Goal: Obtain resource: Obtain resource

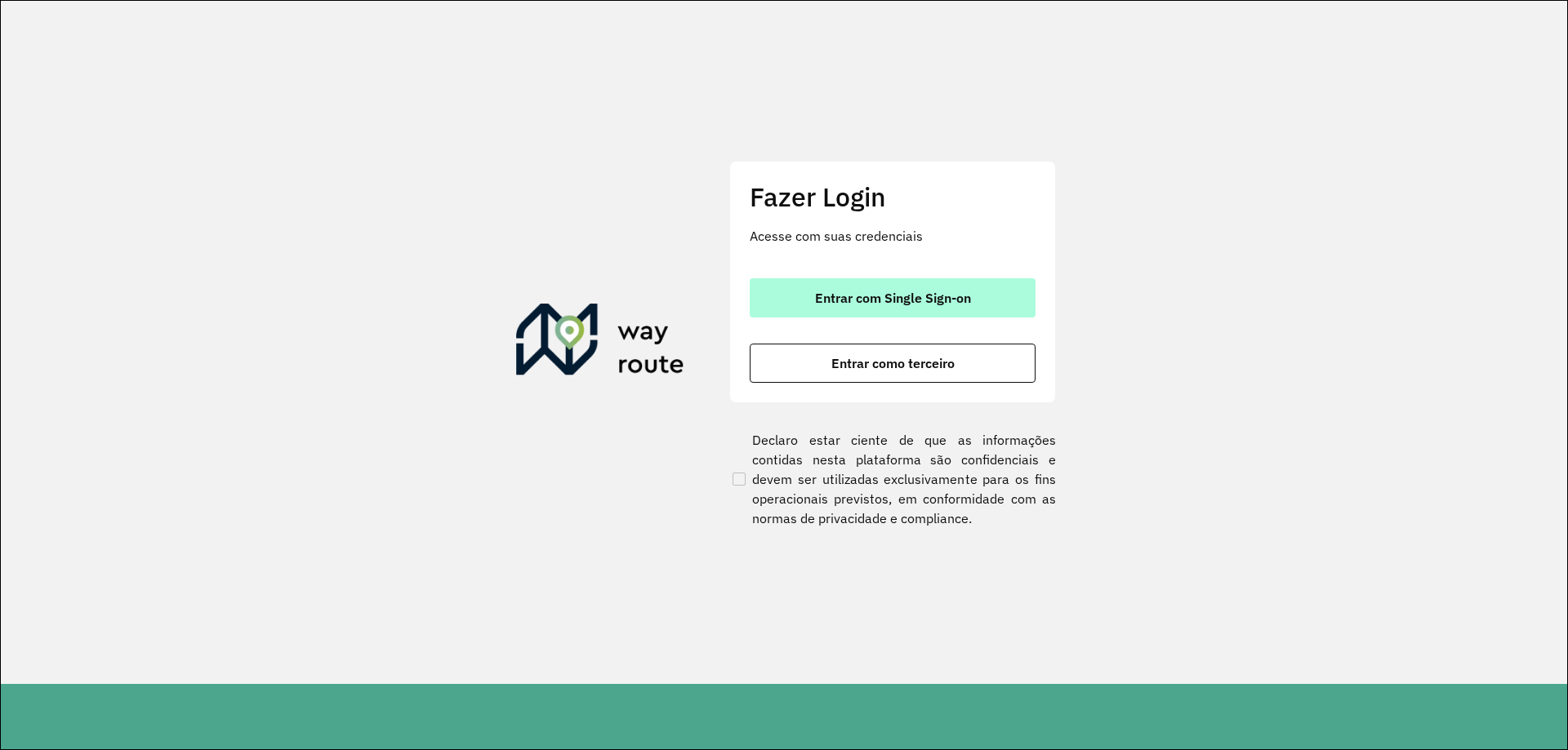
click at [774, 287] on button "Entrar com Single Sign-on" at bounding box center [892, 298] width 285 height 39
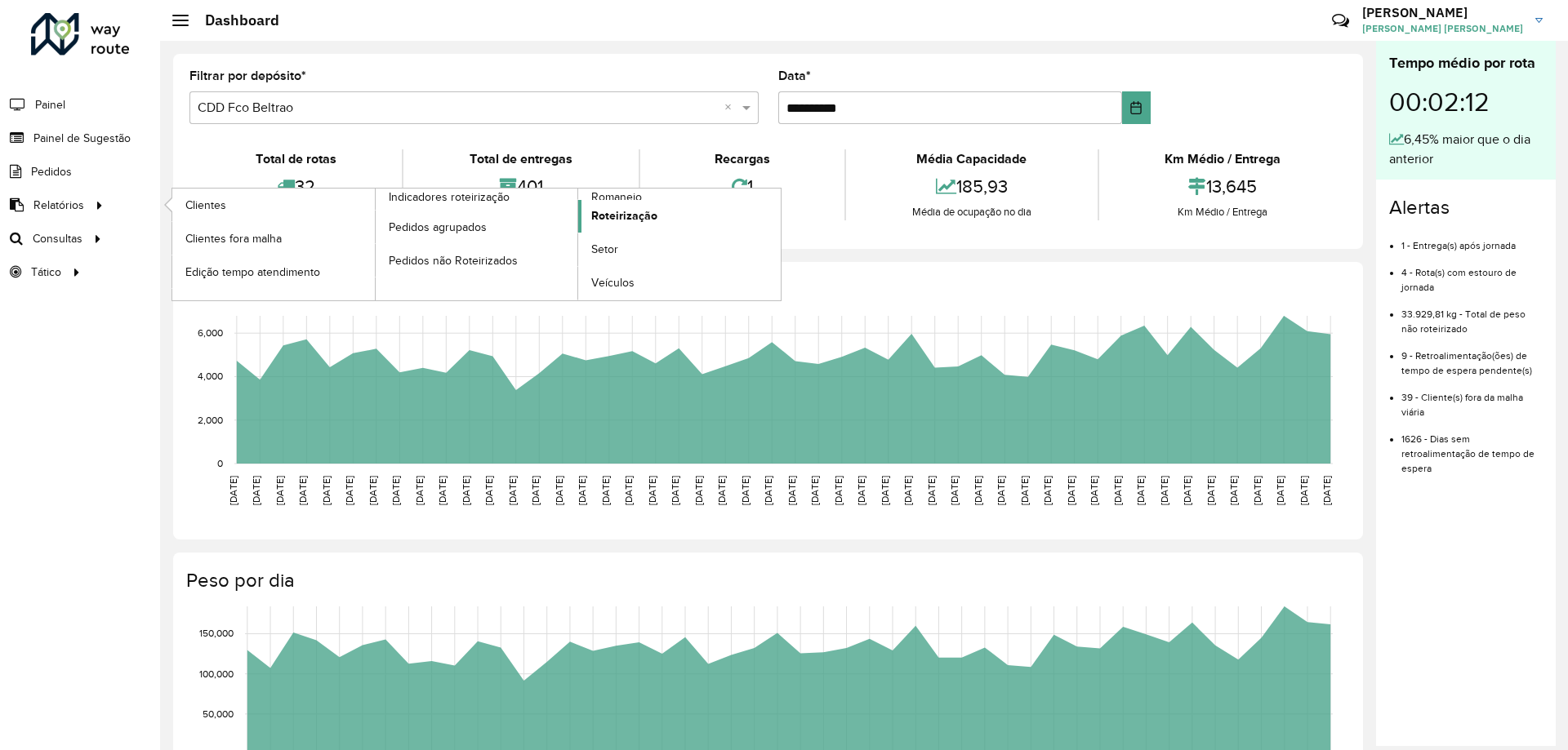
click at [619, 216] on span "Roteirização" at bounding box center [625, 215] width 66 height 17
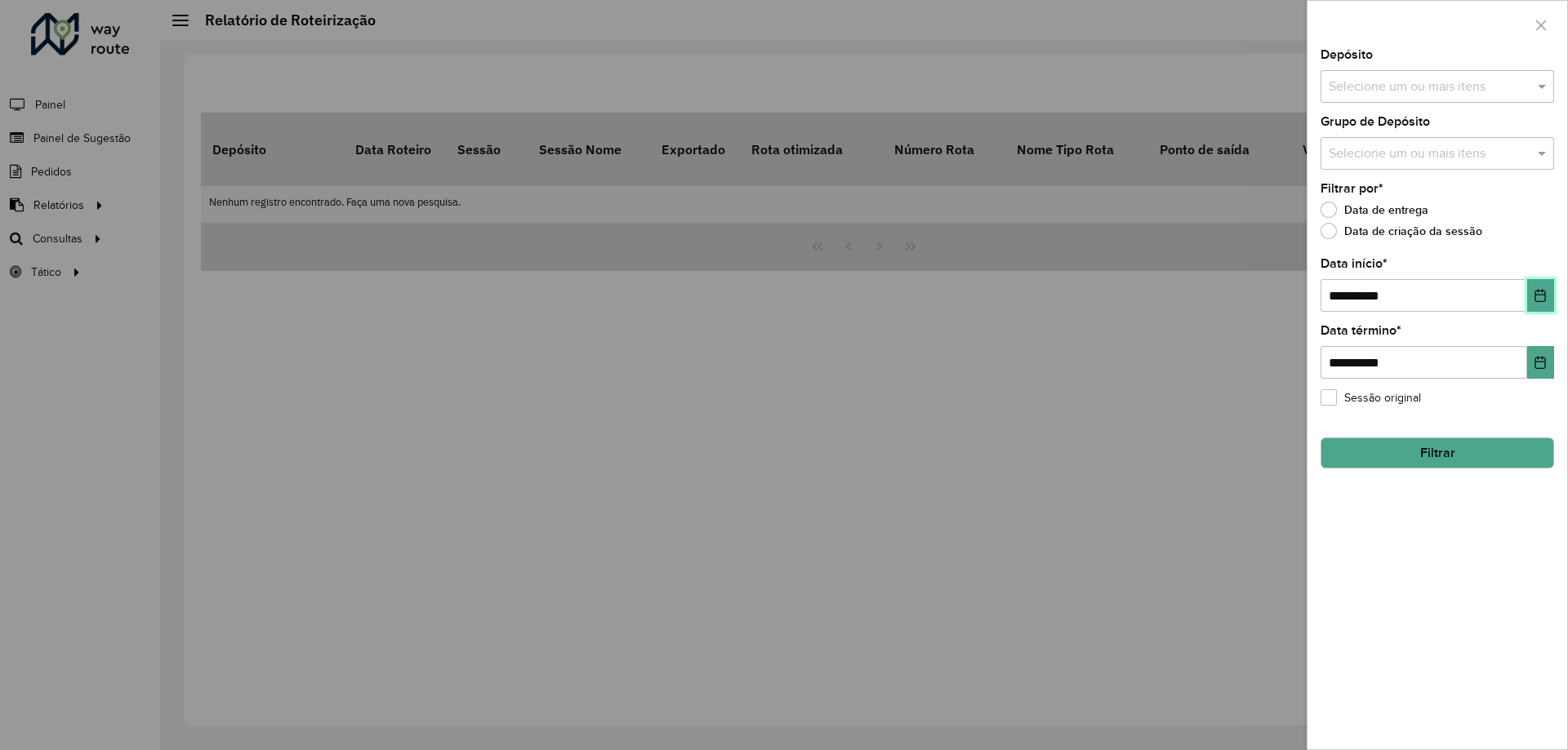
click at [1539, 292] on icon "Choose Date" at bounding box center [1540, 295] width 13 height 13
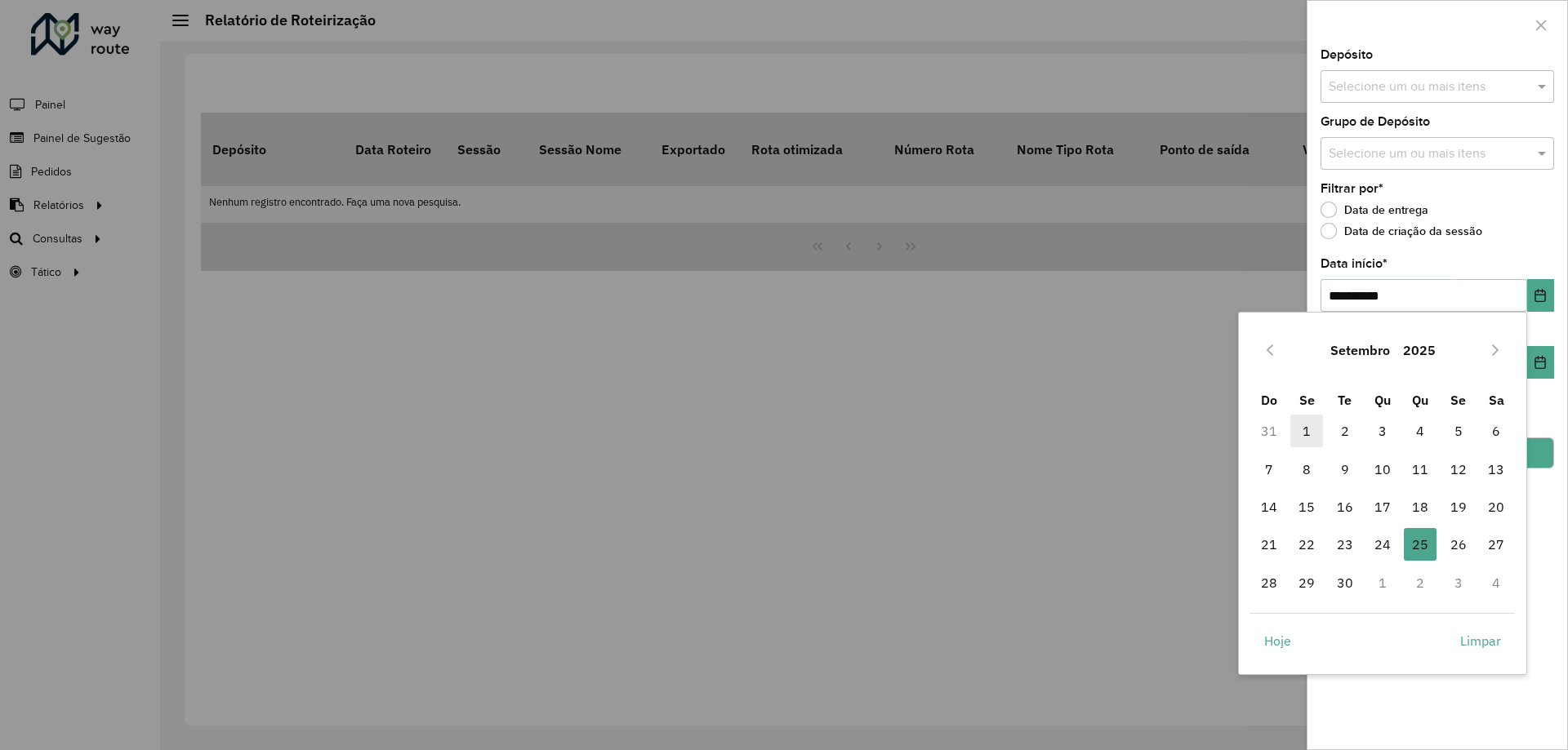
click at [1309, 439] on span "1" at bounding box center [1307, 431] width 32 height 32
type input "**********"
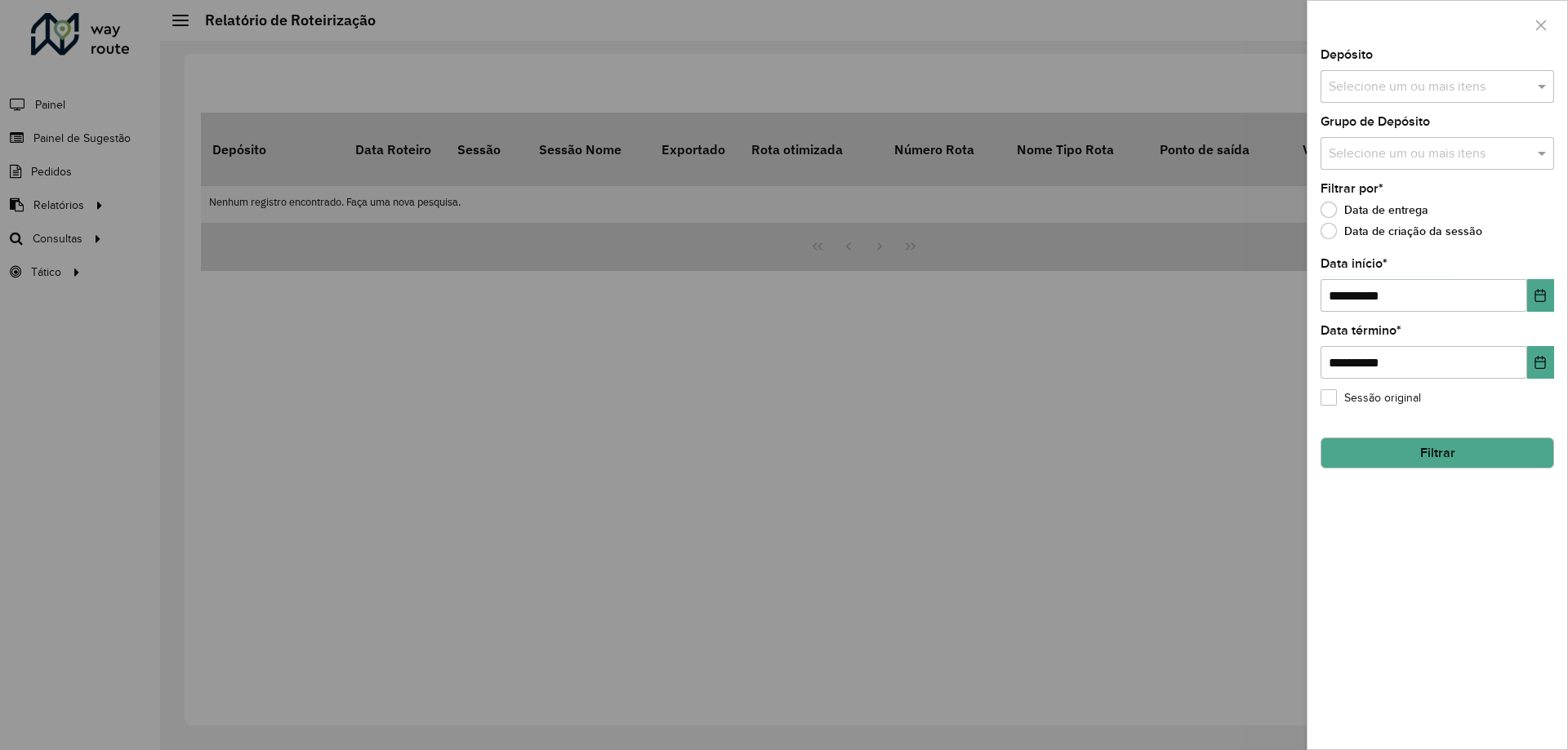
click at [1416, 460] on button "Filtrar" at bounding box center [1437, 453] width 233 height 31
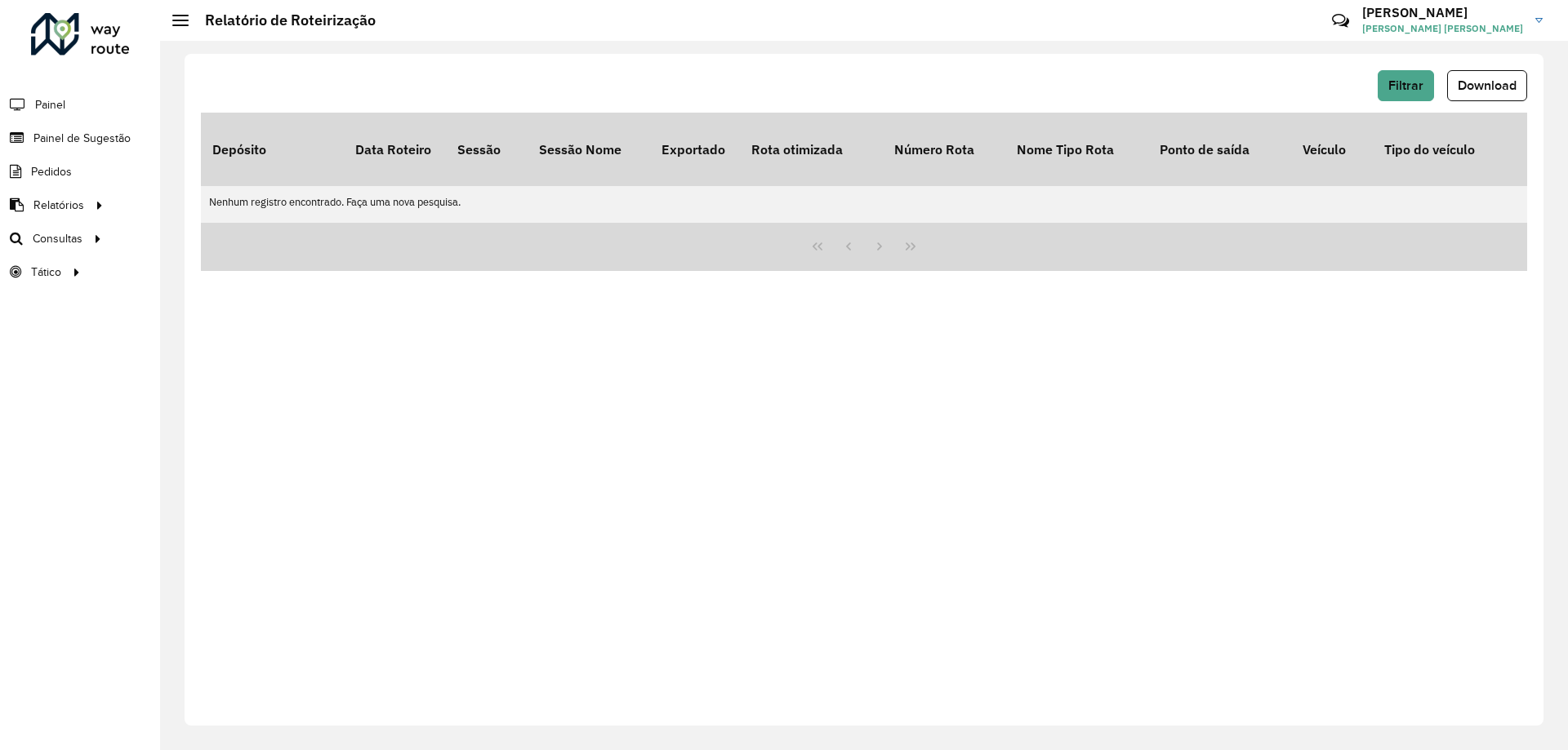
click at [1480, 101] on div "Filtrar Download" at bounding box center [864, 91] width 1327 height 42
click at [1476, 75] on button "Download" at bounding box center [1486, 85] width 80 height 31
click at [1474, 83] on span "Download" at bounding box center [1487, 84] width 59 height 13
click at [1397, 73] on button "Filtrar" at bounding box center [1406, 85] width 57 height 31
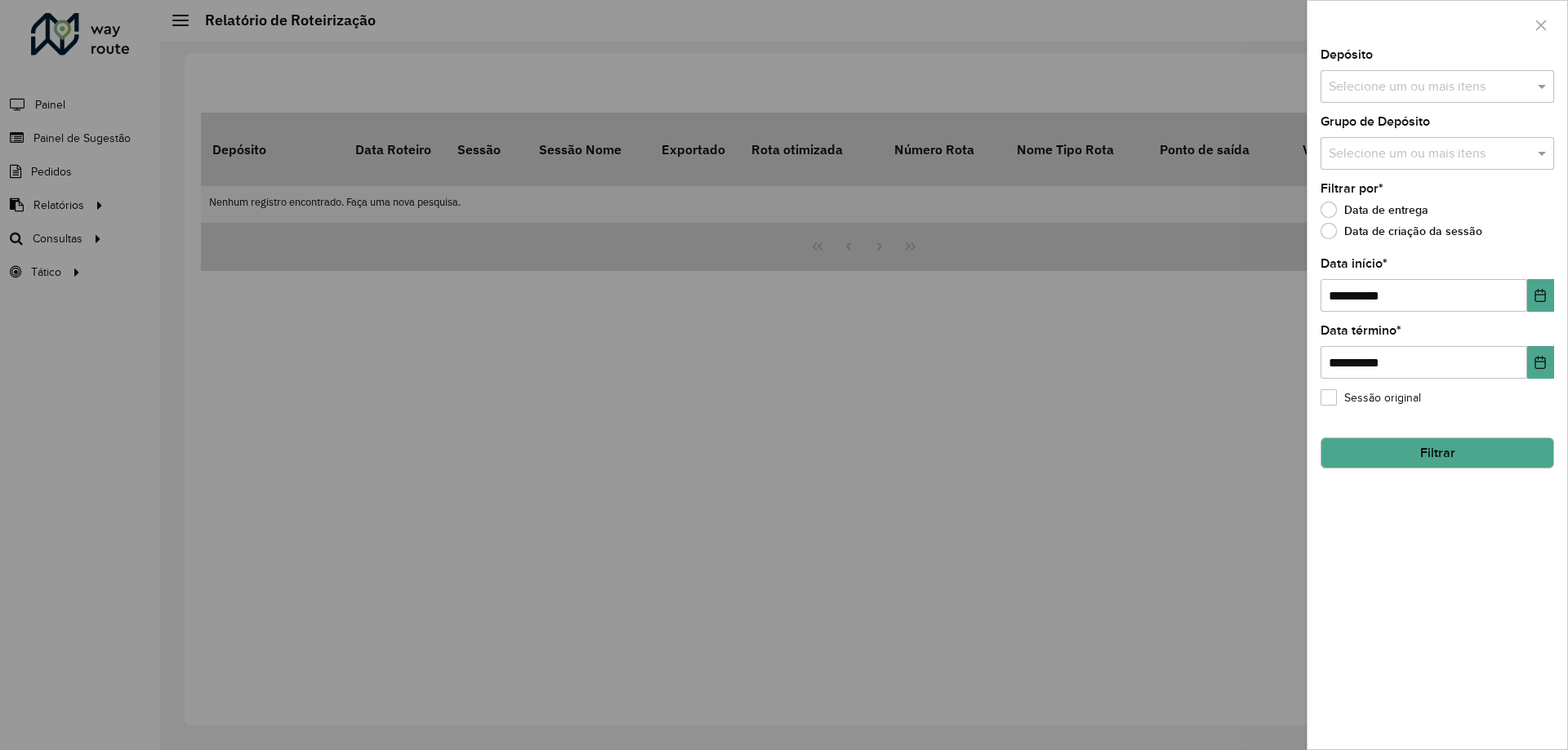
click at [1188, 318] on div at bounding box center [784, 375] width 1568 height 750
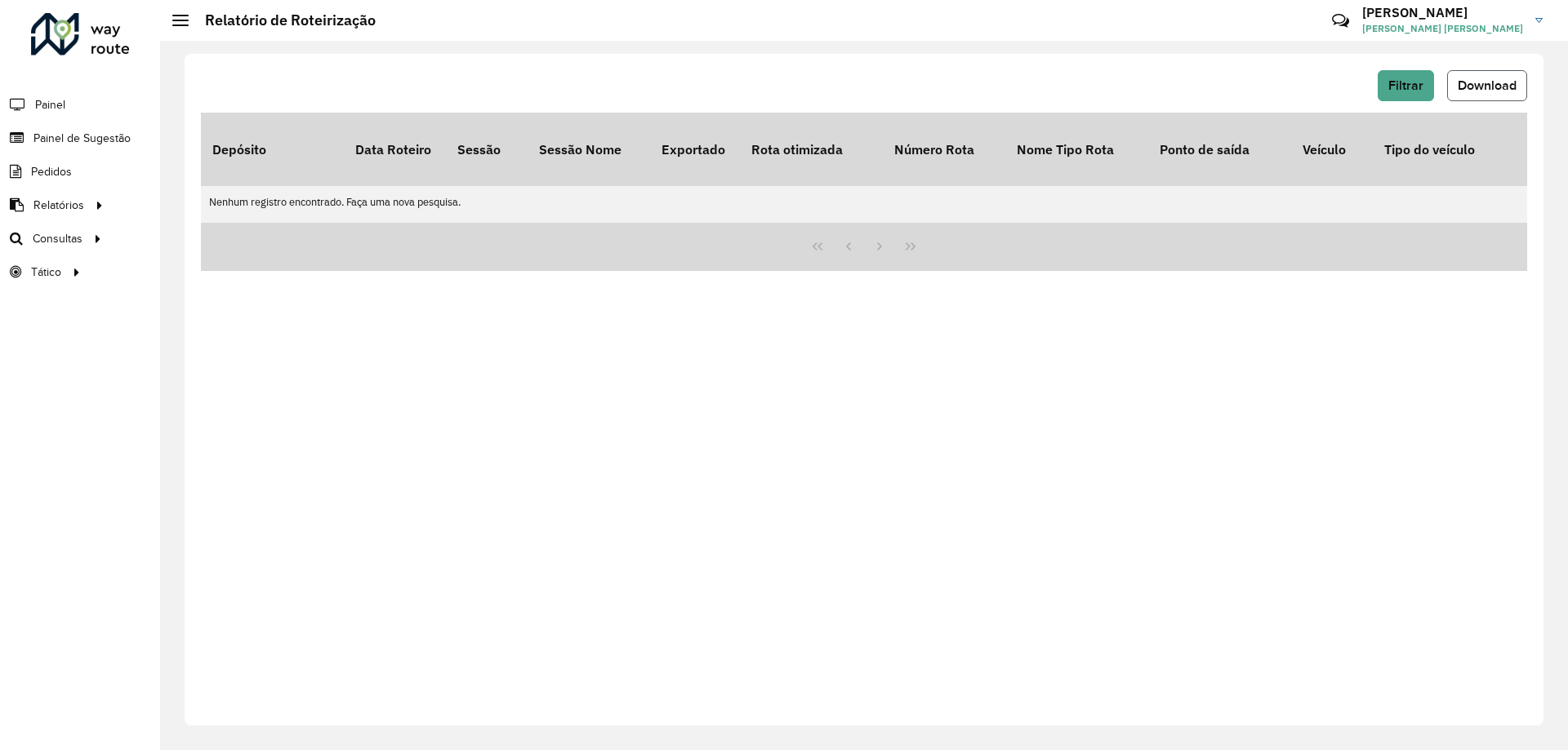
click at [1503, 86] on span "Download" at bounding box center [1487, 84] width 59 height 13
click at [1415, 76] on button "Filtrar" at bounding box center [1406, 85] width 57 height 31
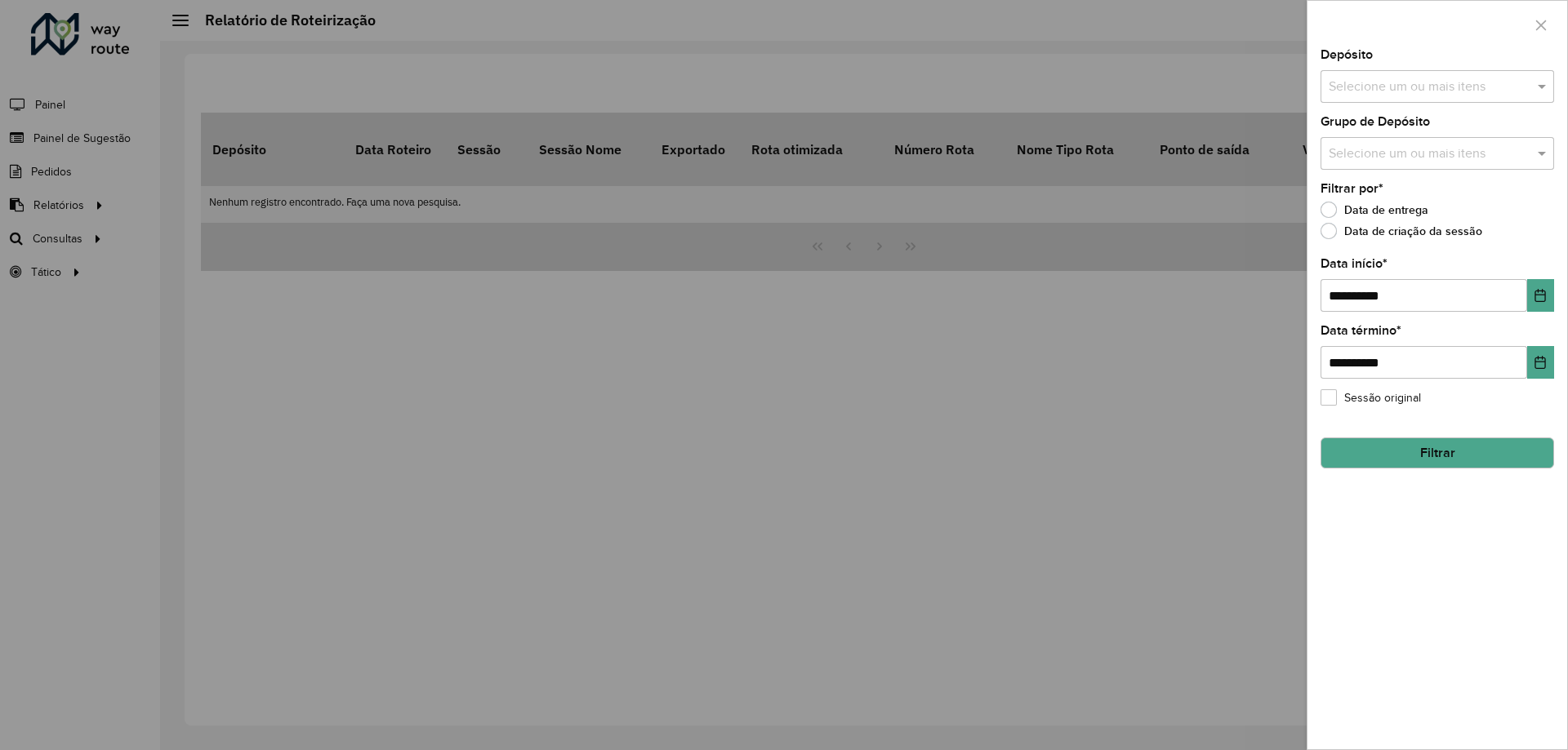
click at [1404, 81] on input "text" at bounding box center [1429, 87] width 209 height 20
click at [1384, 191] on div "CDD Fco Beltrao" at bounding box center [1437, 196] width 232 height 28
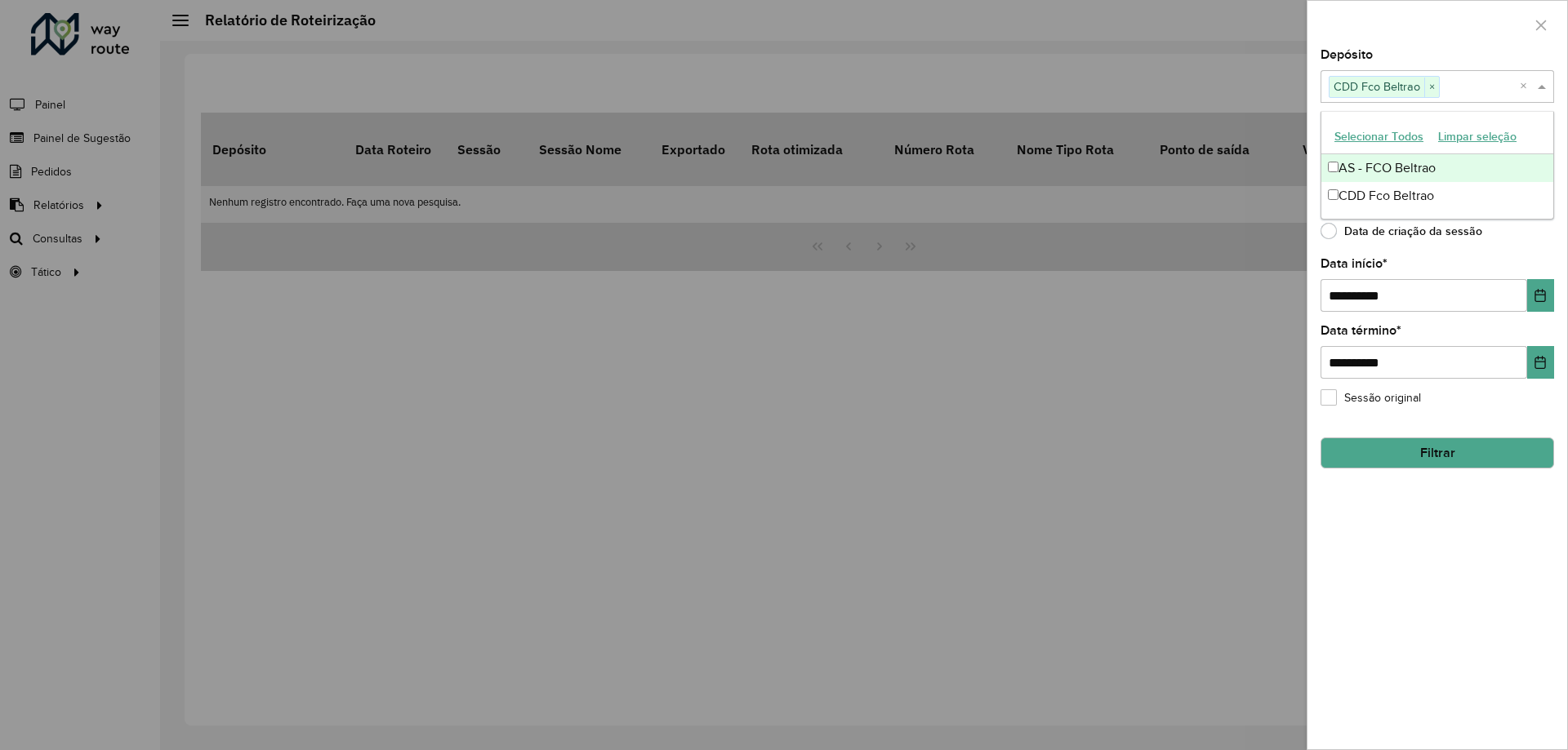
click at [1263, 62] on div at bounding box center [784, 375] width 1568 height 750
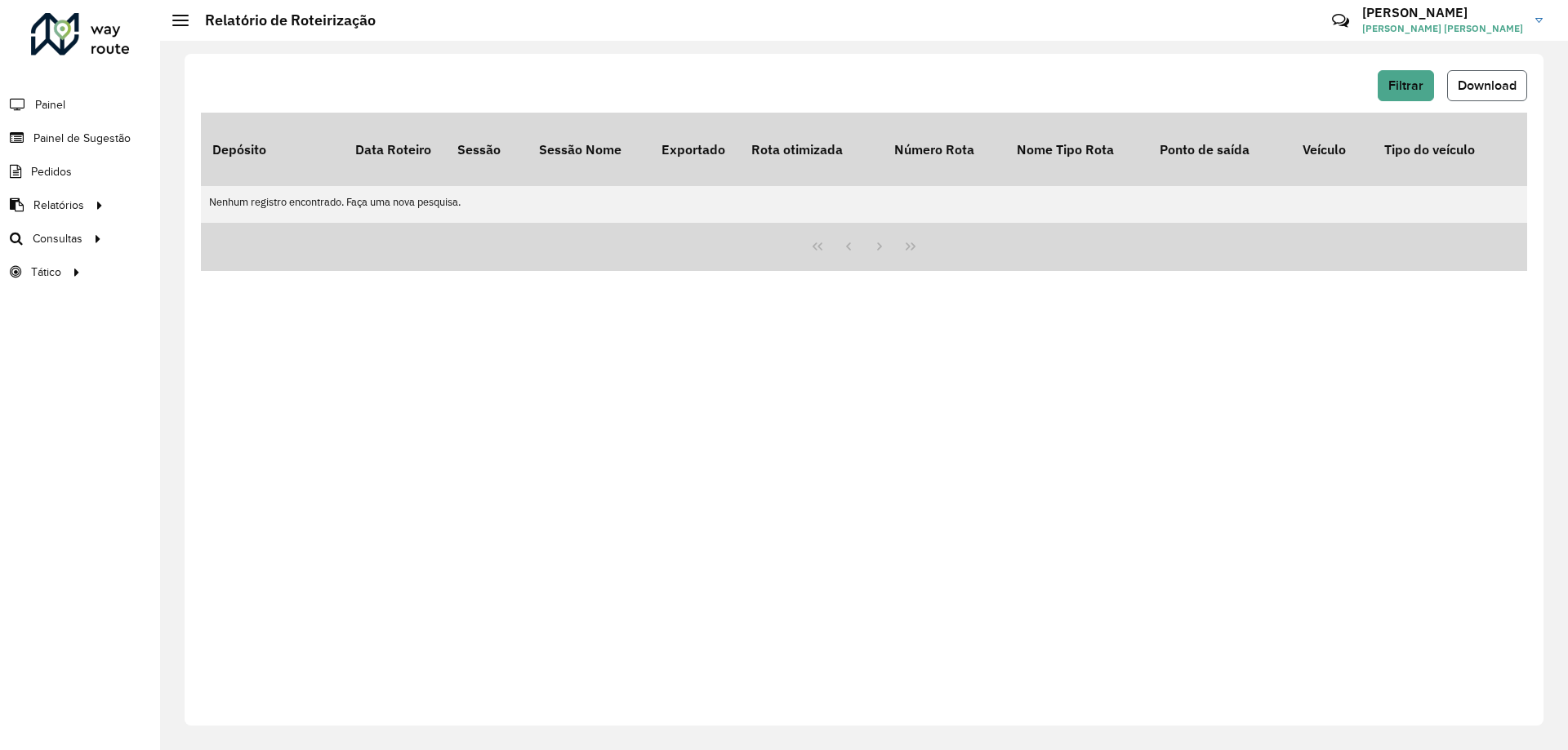
click at [1476, 87] on span "Download" at bounding box center [1487, 84] width 59 height 13
click at [1406, 88] on span "Filtrar" at bounding box center [1406, 84] width 35 height 13
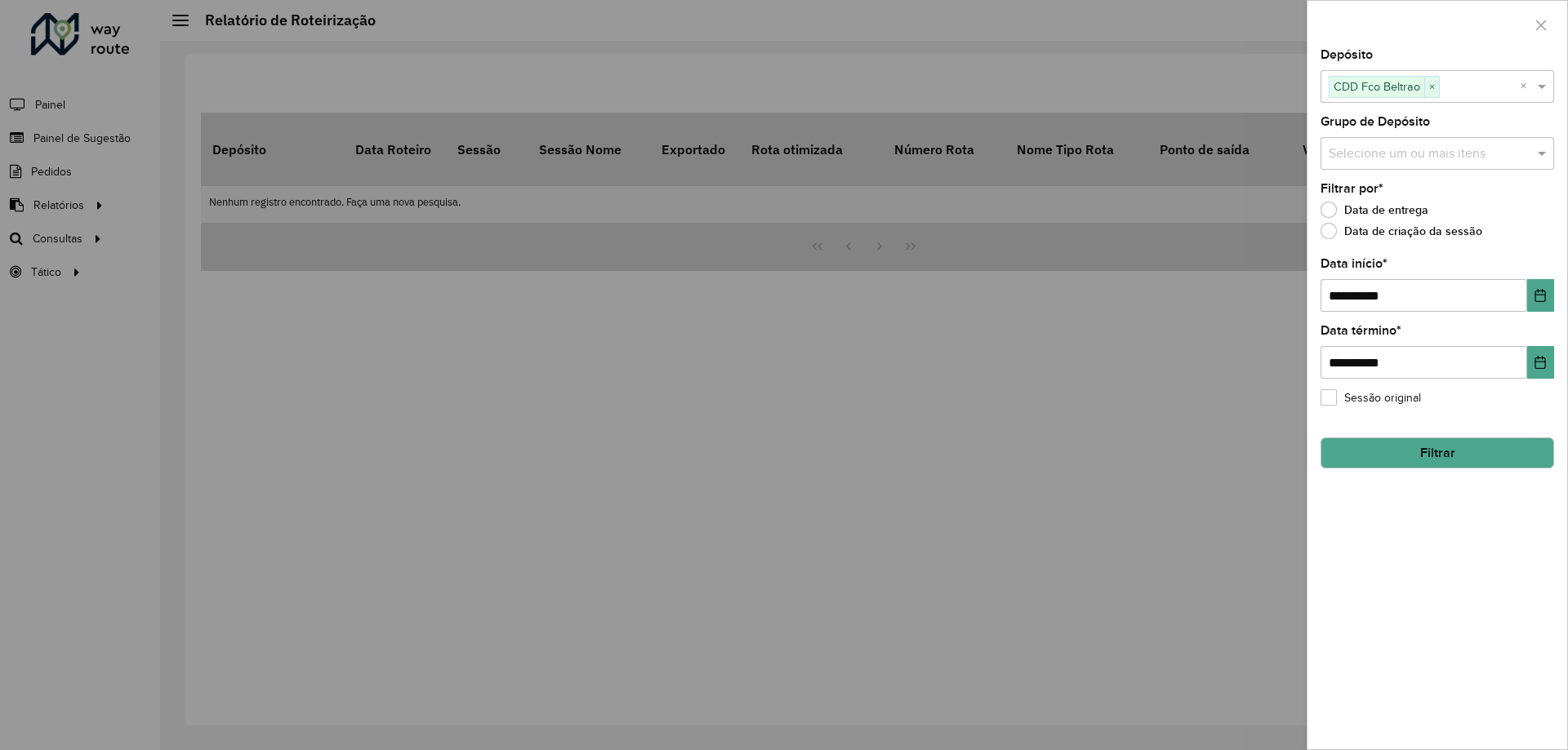
click at [1399, 150] on input "text" at bounding box center [1429, 154] width 209 height 20
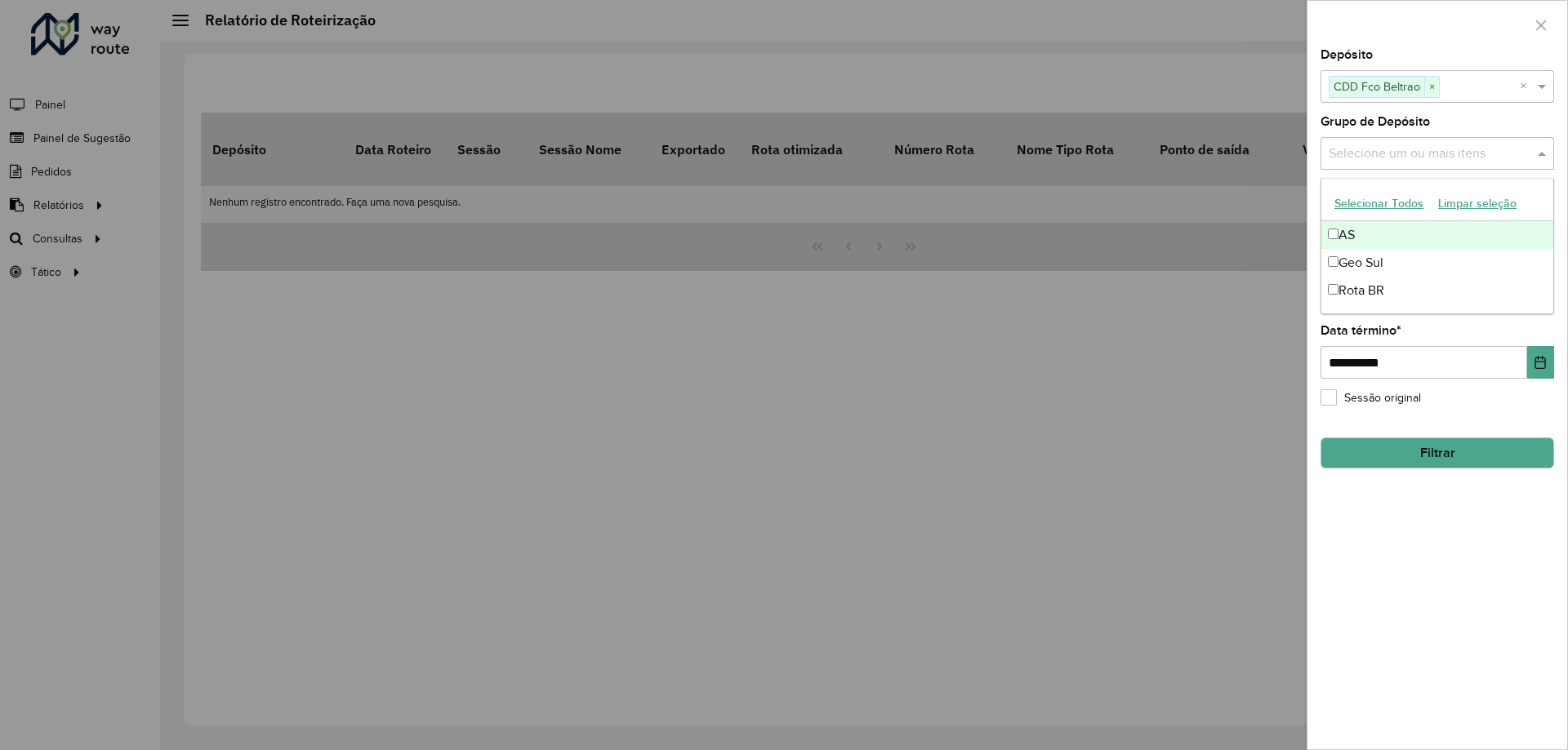
click at [1399, 150] on input "text" at bounding box center [1429, 154] width 209 height 20
click at [1230, 424] on div at bounding box center [784, 375] width 1568 height 750
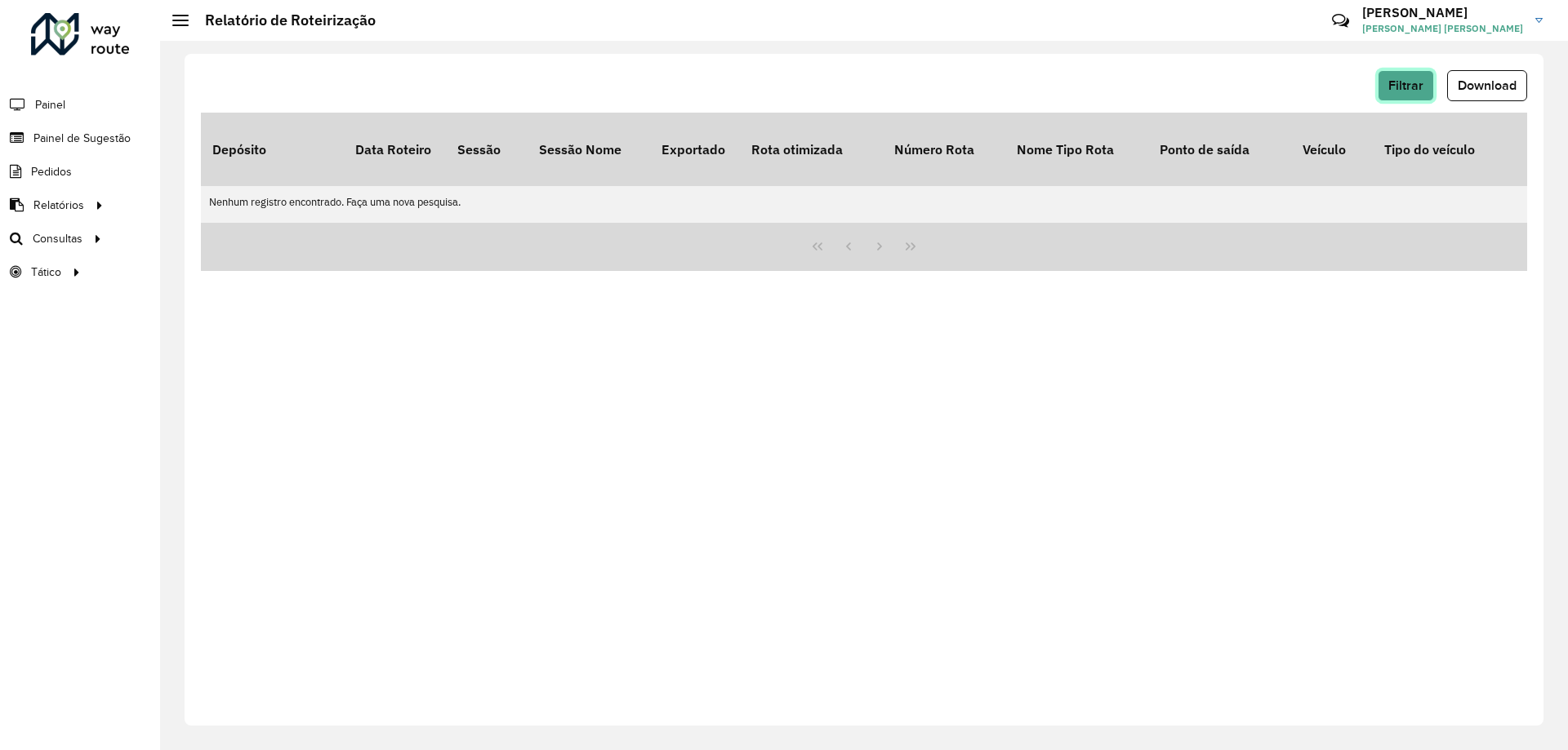
click at [1388, 71] on button "Filtrar" at bounding box center [1406, 85] width 57 height 31
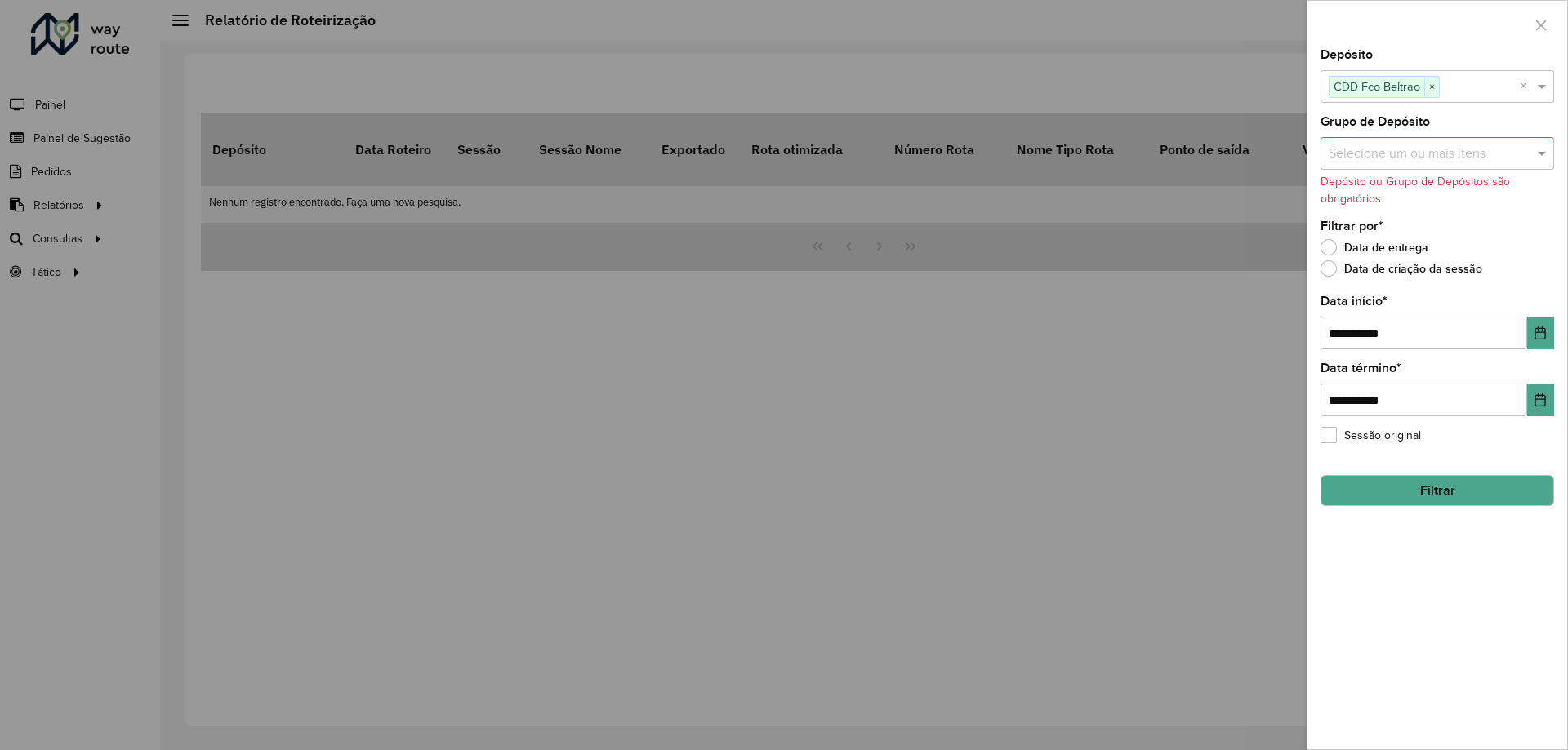
click at [1408, 499] on button "Filtrar" at bounding box center [1437, 491] width 233 height 31
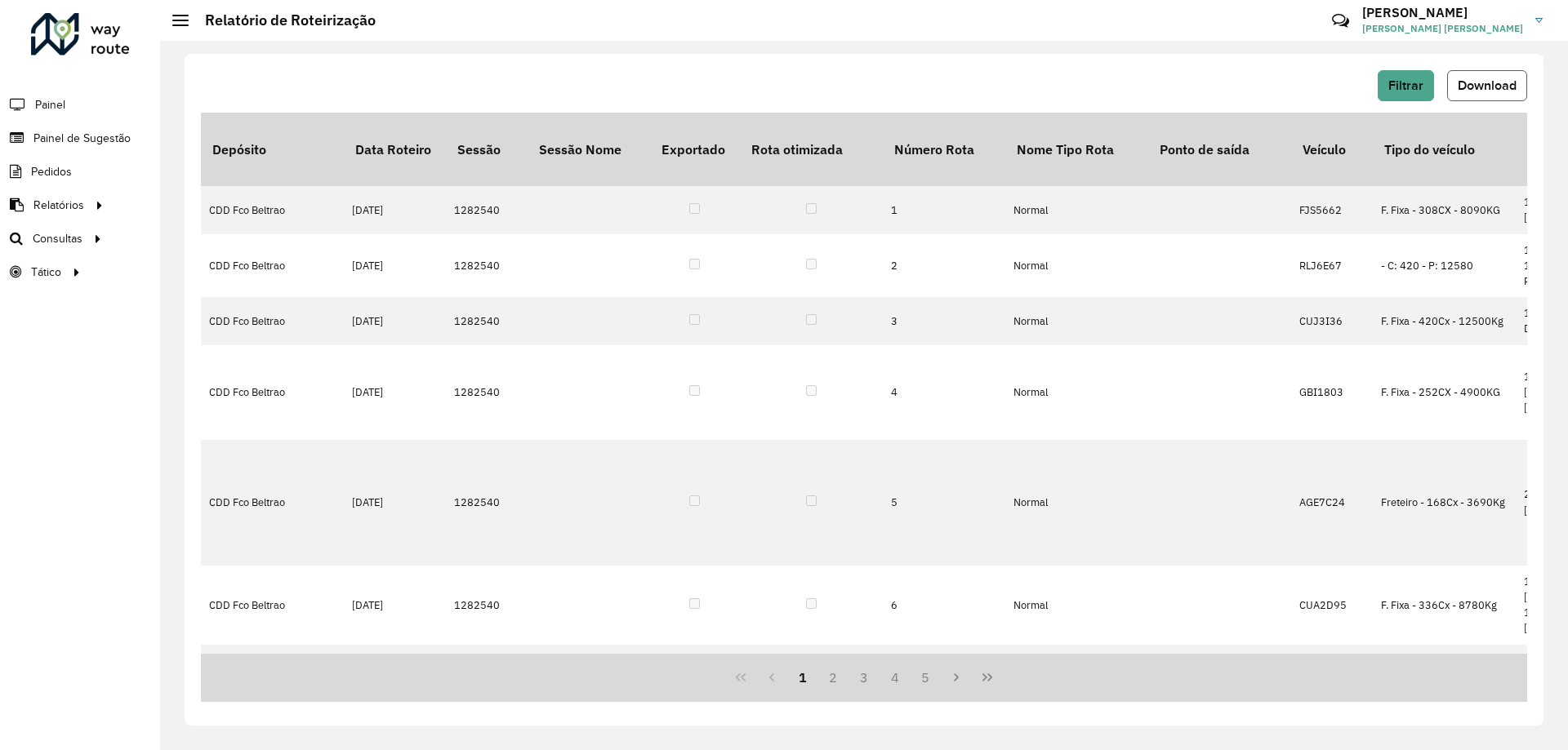
click at [1500, 83] on span "Download" at bounding box center [1487, 84] width 59 height 13
